Goal: Use online tool/utility: Utilize a website feature to perform a specific function

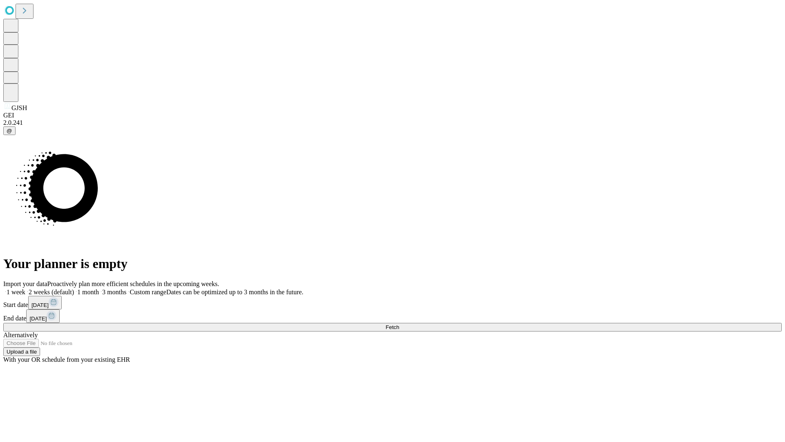
click at [634, 323] on button "Fetch" at bounding box center [392, 327] width 779 height 9
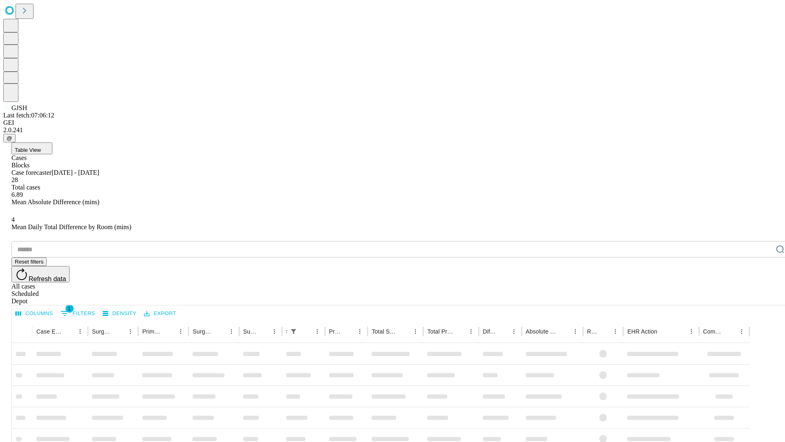
click at [41, 147] on span "Table View" at bounding box center [28, 150] width 26 height 6
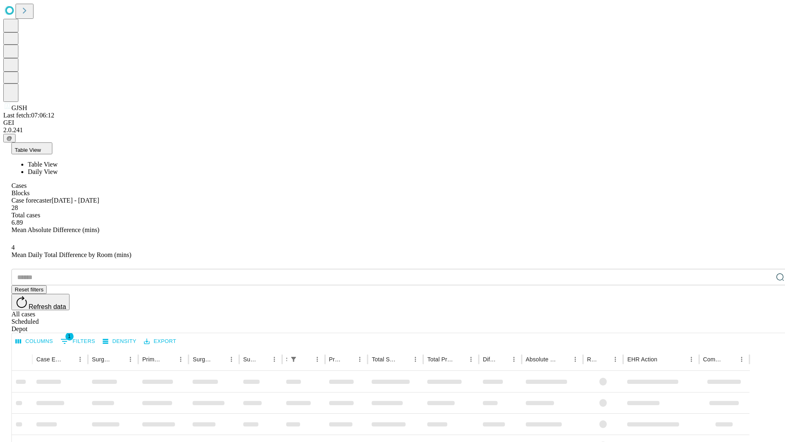
click at [58, 168] on span "Daily View" at bounding box center [43, 171] width 30 height 7
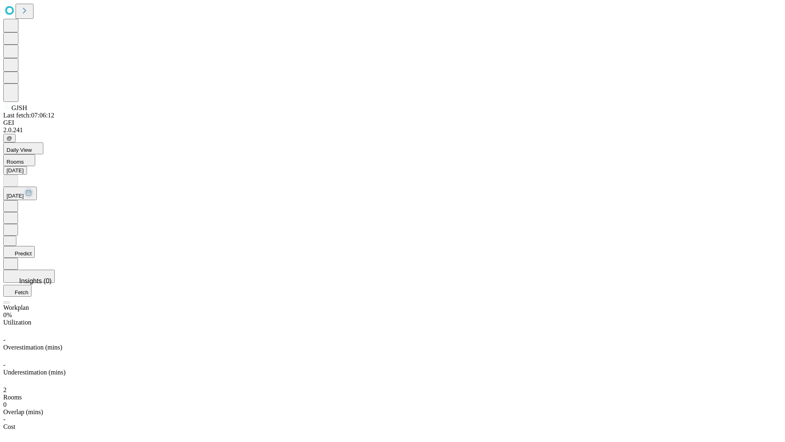
click at [35, 246] on button "Predict" at bounding box center [18, 252] width 31 height 12
